Goal: Task Accomplishment & Management: Manage account settings

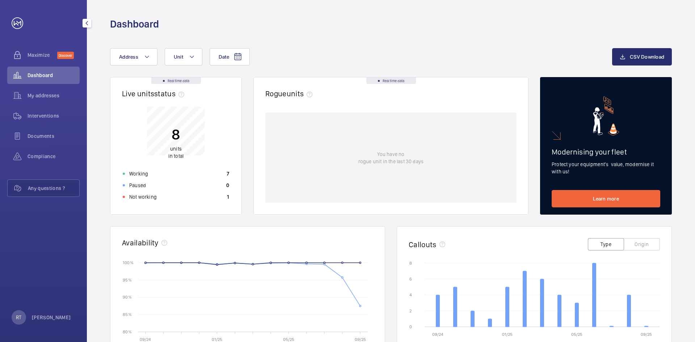
click at [50, 318] on p "[PERSON_NAME]" at bounding box center [51, 317] width 39 height 7
click at [38, 288] on span "Settings" at bounding box center [32, 287] width 26 height 7
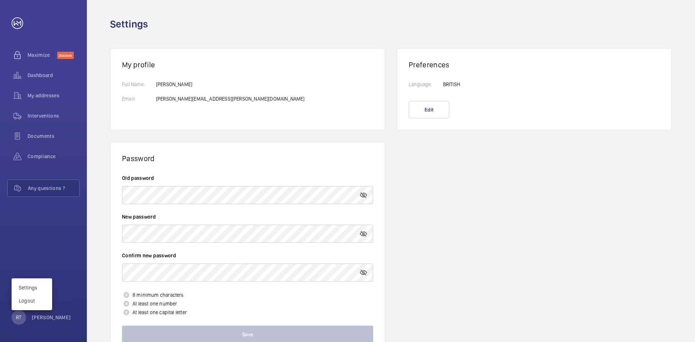
click at [213, 195] on div at bounding box center [347, 171] width 695 height 342
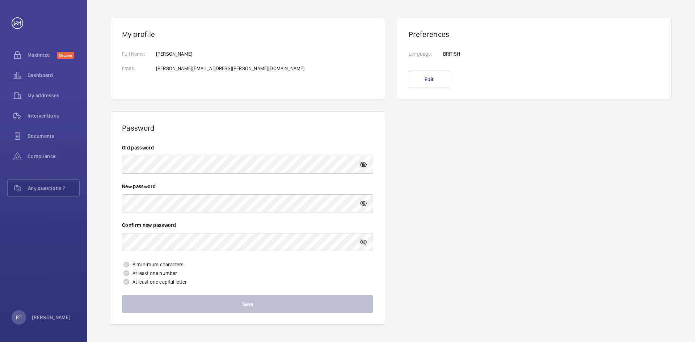
click at [362, 163] on mat-icon at bounding box center [363, 164] width 9 height 9
click at [362, 207] on mat-icon at bounding box center [363, 203] width 9 height 9
click at [519, 190] on wm-front-profile "My profile Full Name: Email: [PERSON_NAME].[PERSON_NAME]@[DOMAIN_NAME] Preferen…" at bounding box center [391, 171] width 608 height 342
drag, startPoint x: 518, startPoint y: 167, endPoint x: 502, endPoint y: 166, distance: 15.6
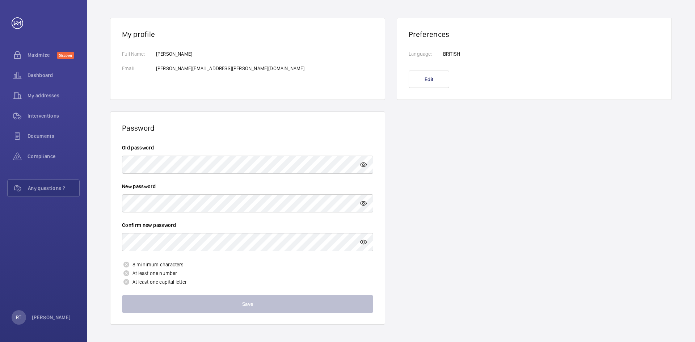
click at [518, 167] on wm-front-profile "My profile Full Name: Email: [PERSON_NAME].[PERSON_NAME]@[DOMAIN_NAME] Preferen…" at bounding box center [391, 171] width 608 height 342
